Goal: Find specific page/section: Find specific page/section

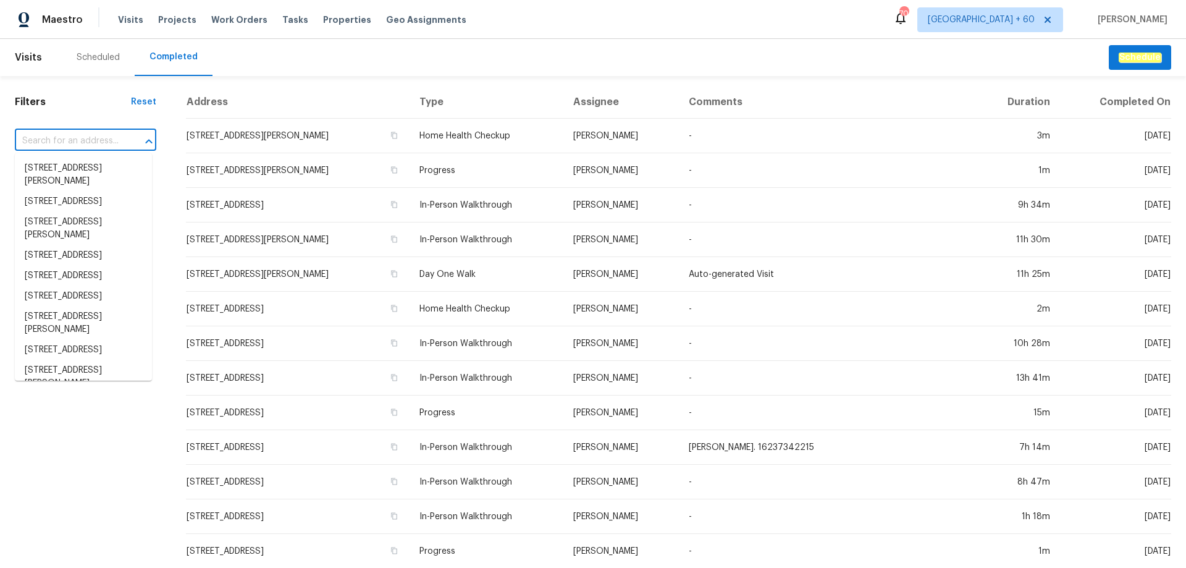
click at [84, 138] on input "text" at bounding box center [68, 141] width 107 height 19
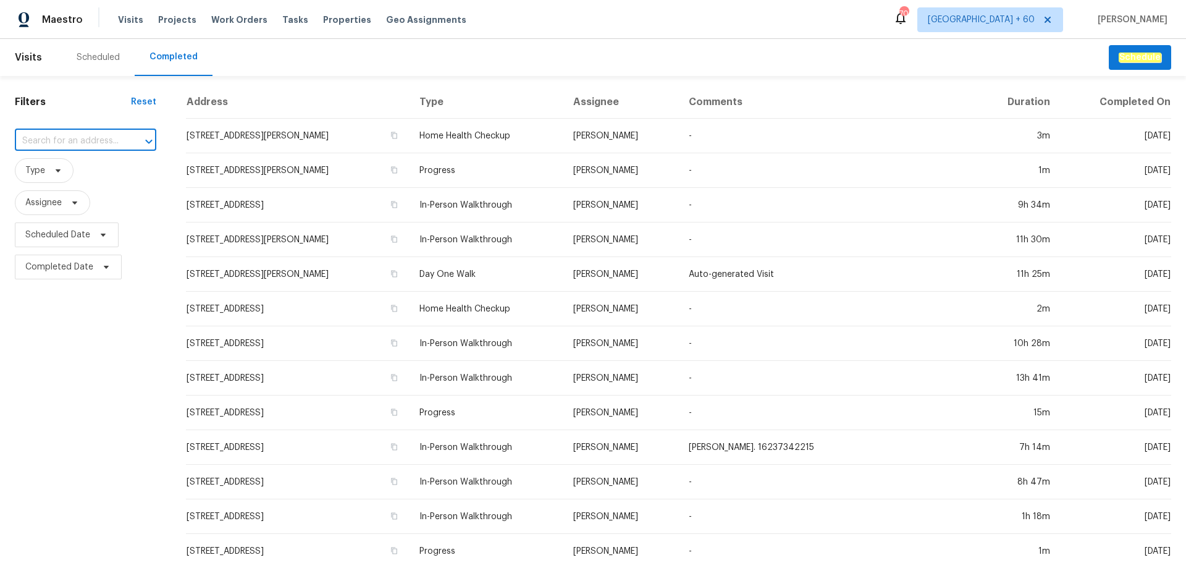
paste input "[STREET_ADDRESS]"
type input "[STREET_ADDRESS]"
click at [109, 178] on li "[STREET_ADDRESS]" at bounding box center [83, 168] width 137 height 20
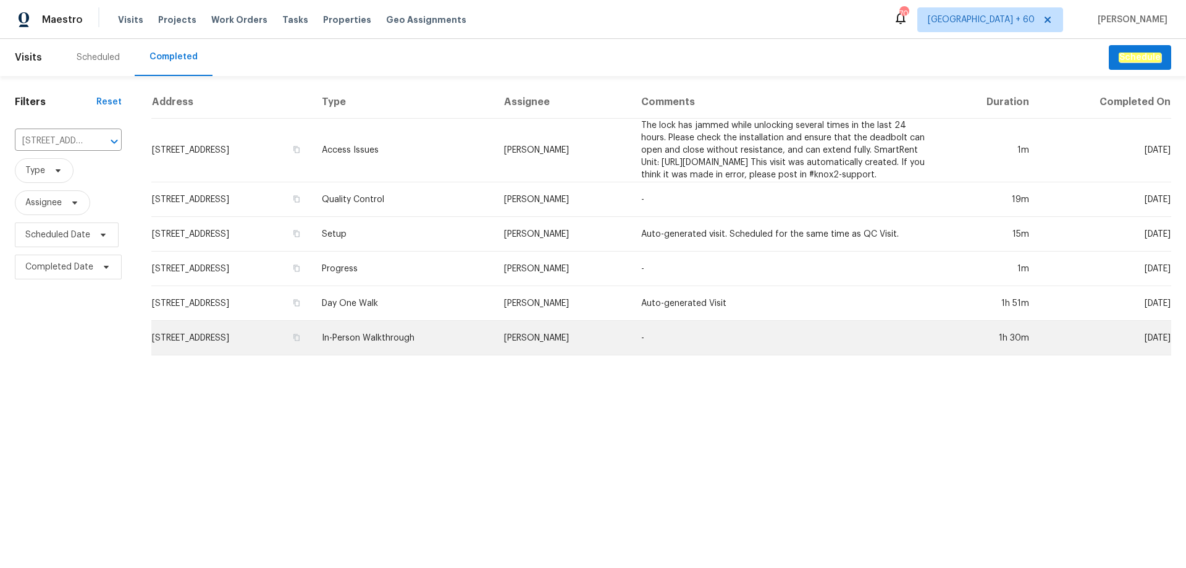
click at [259, 343] on td "[STREET_ADDRESS]" at bounding box center [231, 338] width 161 height 35
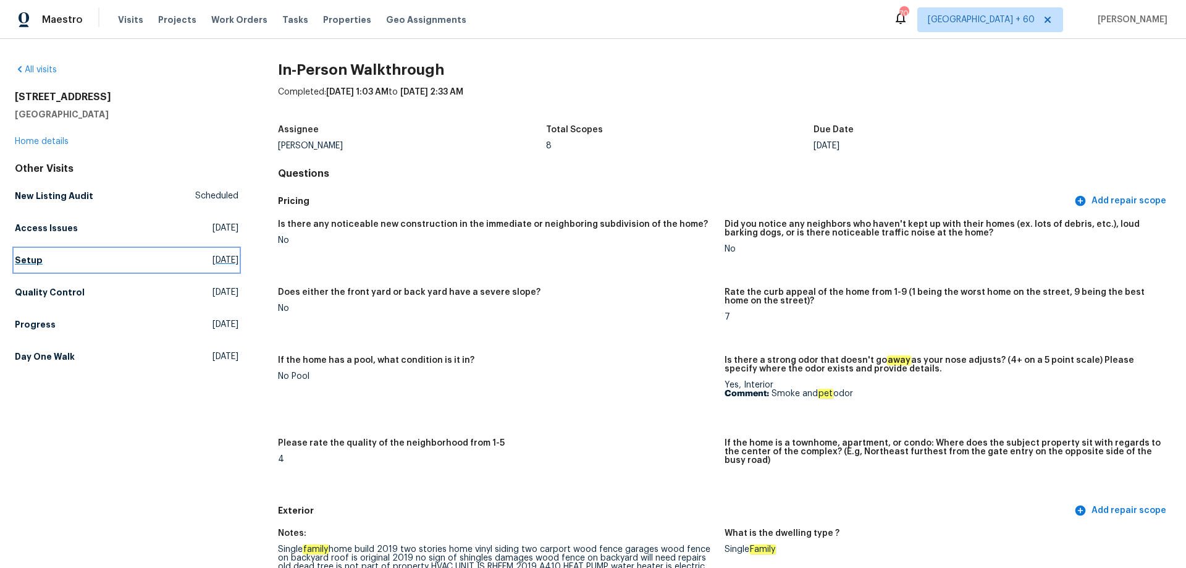
click at [51, 259] on link "Setup [DATE]" at bounding box center [127, 260] width 224 height 22
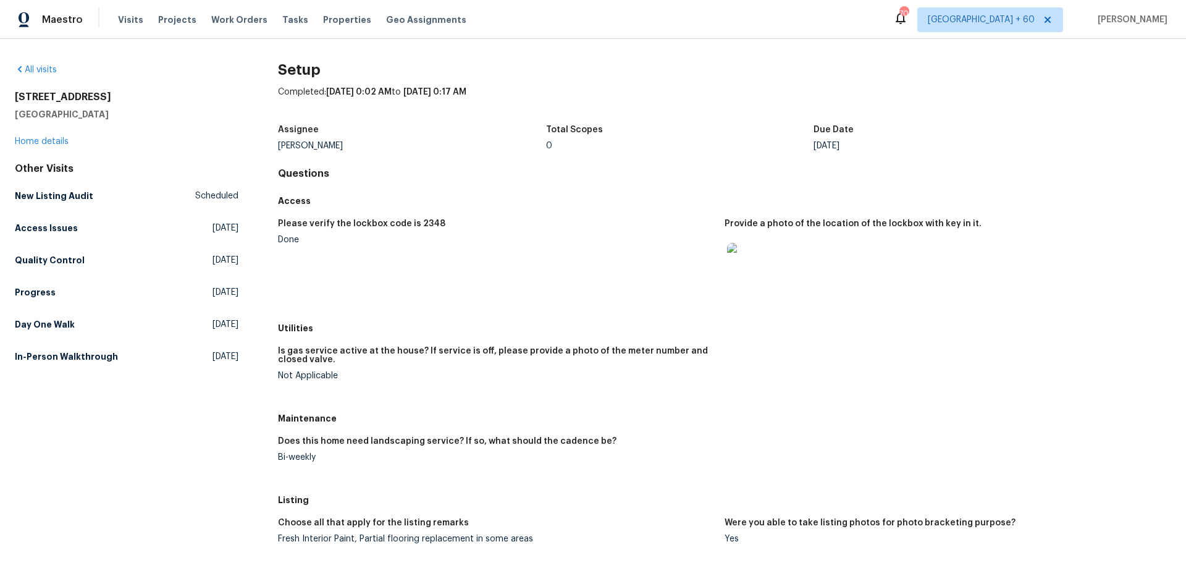
click at [602, 264] on figure "Please verify the lockbox code is 2348 Done" at bounding box center [501, 264] width 447 height 90
click at [70, 325] on h5 "Day One Walk" at bounding box center [45, 324] width 60 height 12
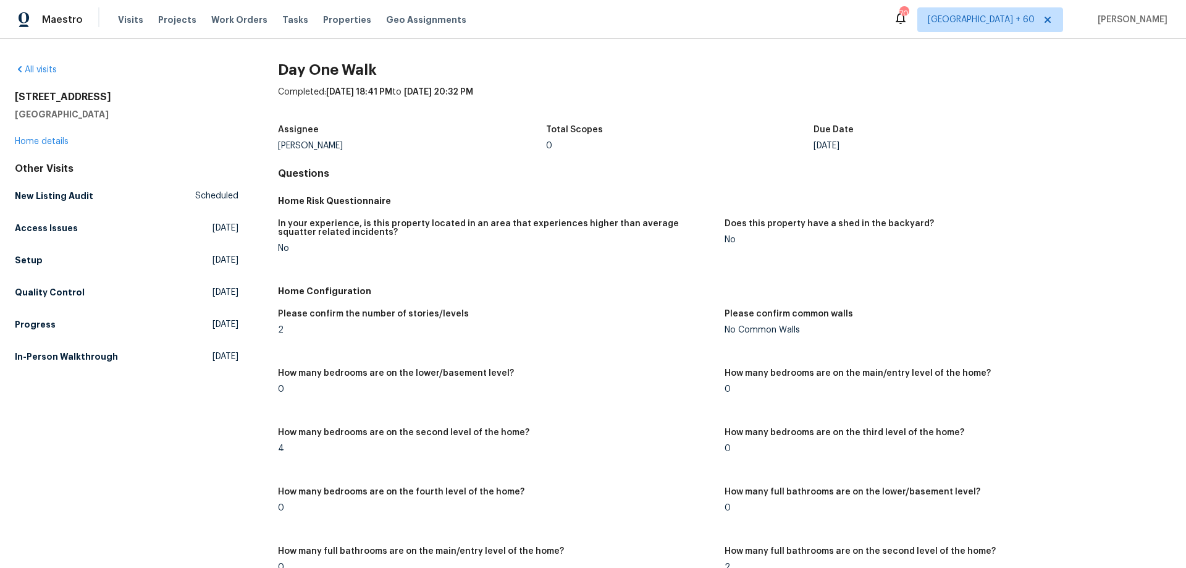
scroll to position [765, 0]
